Goal: Entertainment & Leisure: Consume media (video, audio)

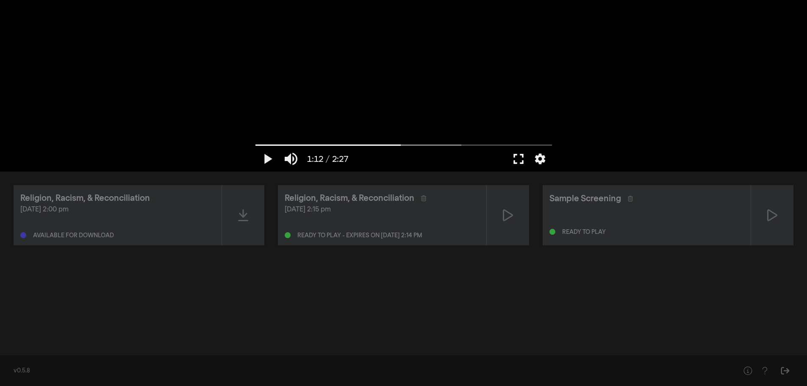
click at [523, 156] on button "fullscreen" at bounding box center [519, 158] width 24 height 25
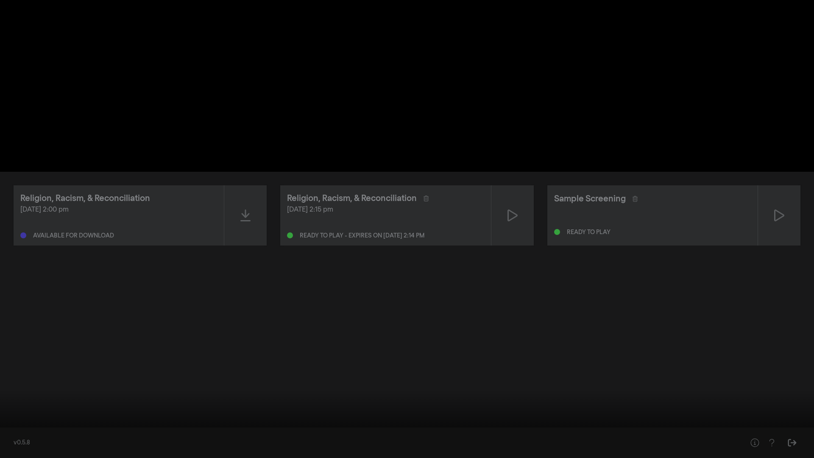
click at [16, 386] on button "play_arrow" at bounding box center [16, 444] width 24 height 25
click at [86, 255] on div at bounding box center [407, 229] width 814 height 458
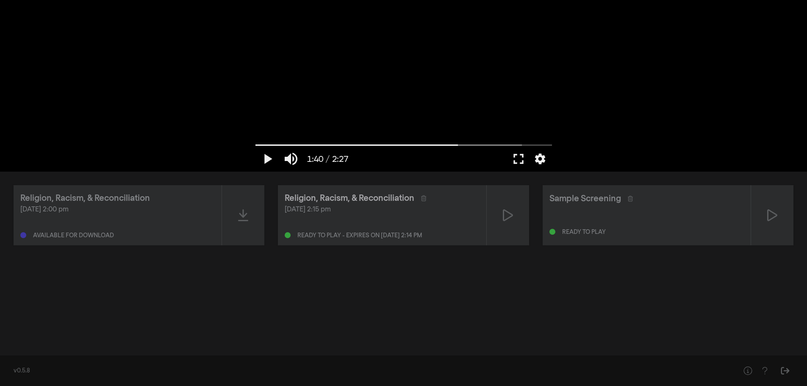
click at [338, 203] on div "Religion, Racism, & Reconciliation" at bounding box center [350, 198] width 130 height 13
type input "2.361487"
type input "0.381578947368421"
type input "2.469206"
type input "0.407894736842105"
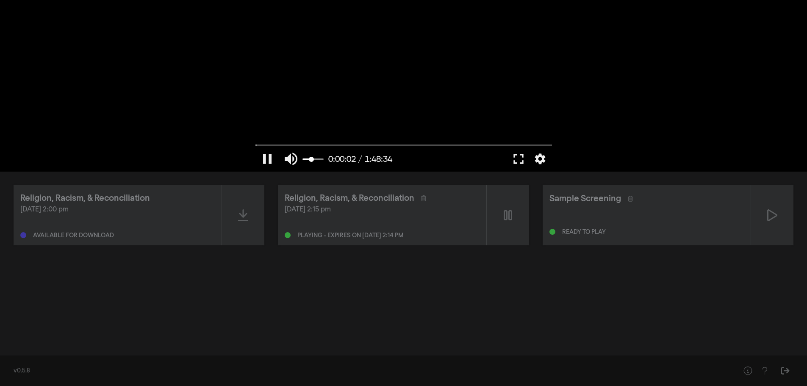
type input "2.863305"
type input "0.407894736842105"
click at [311, 160] on input "Volume" at bounding box center [313, 159] width 21 height 5
click at [517, 163] on button "fullscreen" at bounding box center [519, 158] width 24 height 25
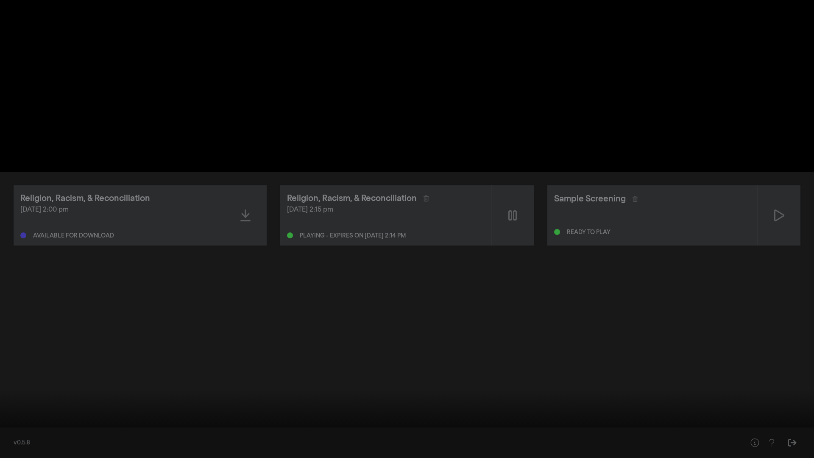
click at [17, 386] on button "pause" at bounding box center [16, 444] width 24 height 25
drag, startPoint x: 7, startPoint y: 433, endPoint x: 0, endPoint y: 433, distance: 7.2
click at [4, 386] on input "Seek" at bounding box center [406, 430] width 805 height 5
type input "0"
drag, startPoint x: 11, startPoint y: 432, endPoint x: 6, endPoint y: 432, distance: 5.9
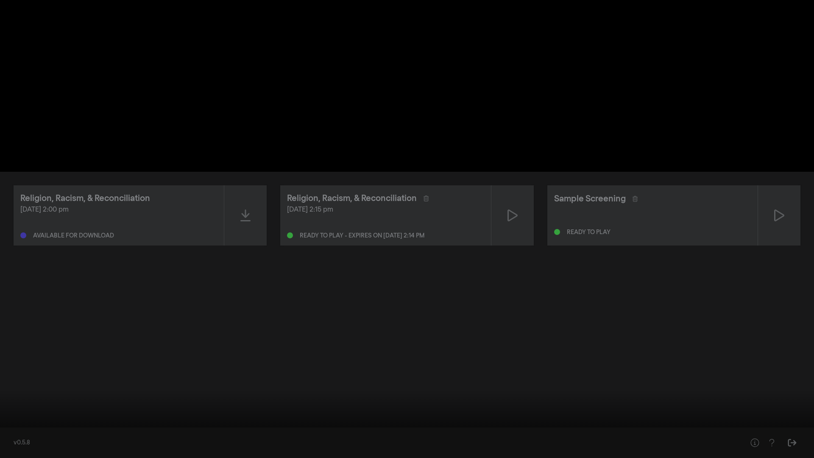
click at [6, 386] on input "Seek" at bounding box center [406, 430] width 805 height 5
